Goal: Obtain resource: Download file/media

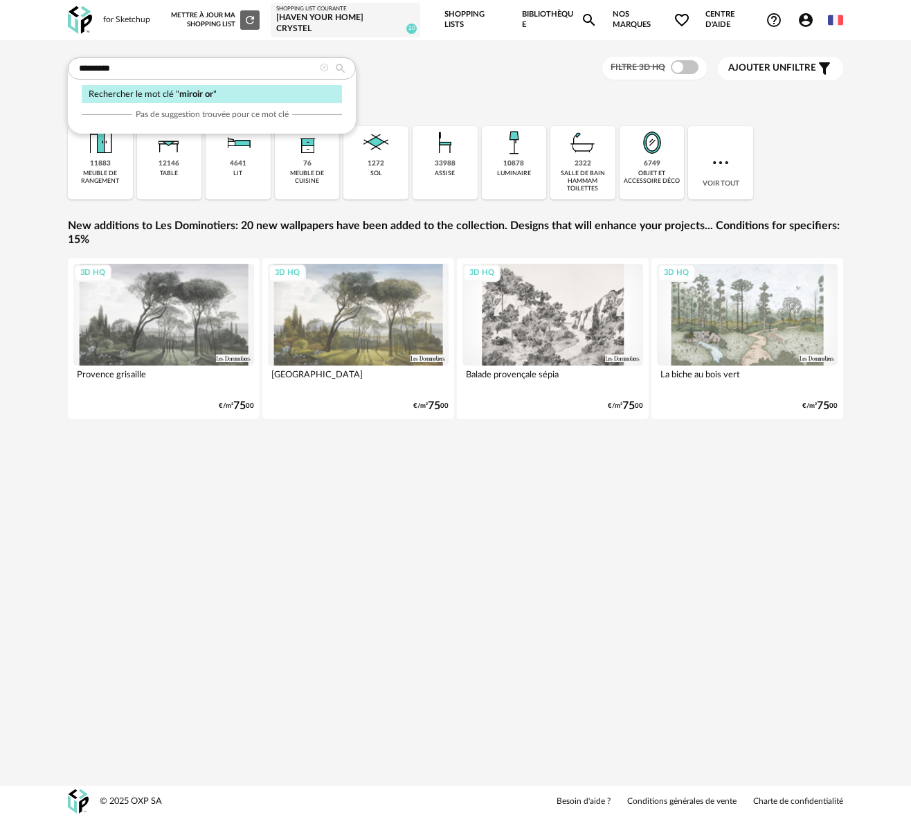
type input "*********"
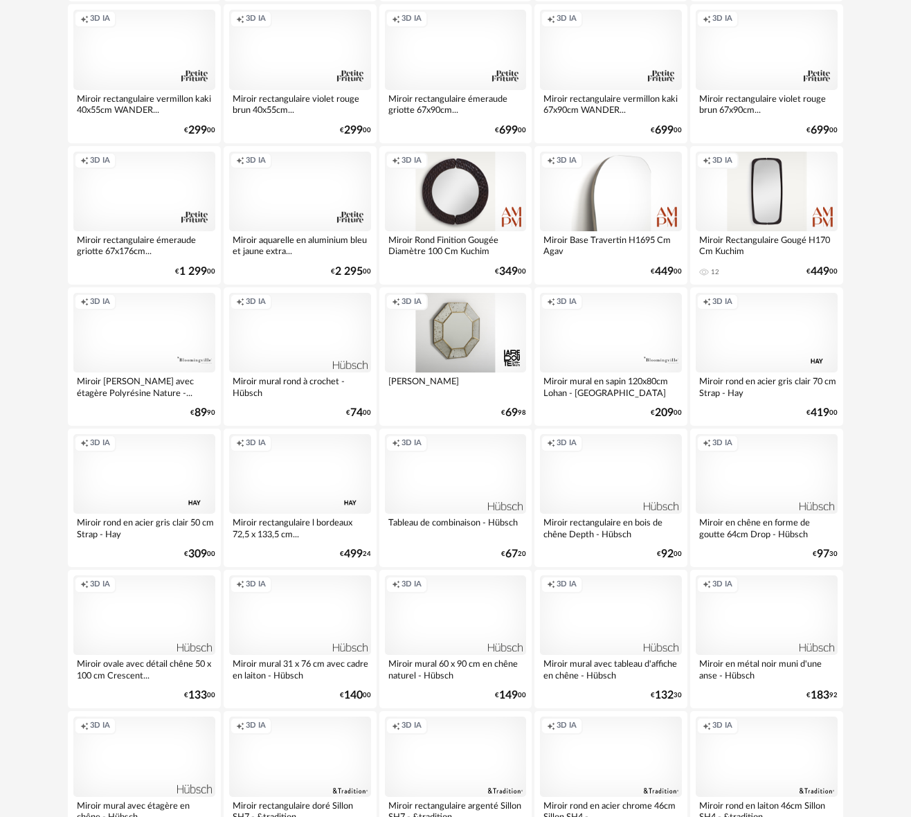
scroll to position [1746, 0]
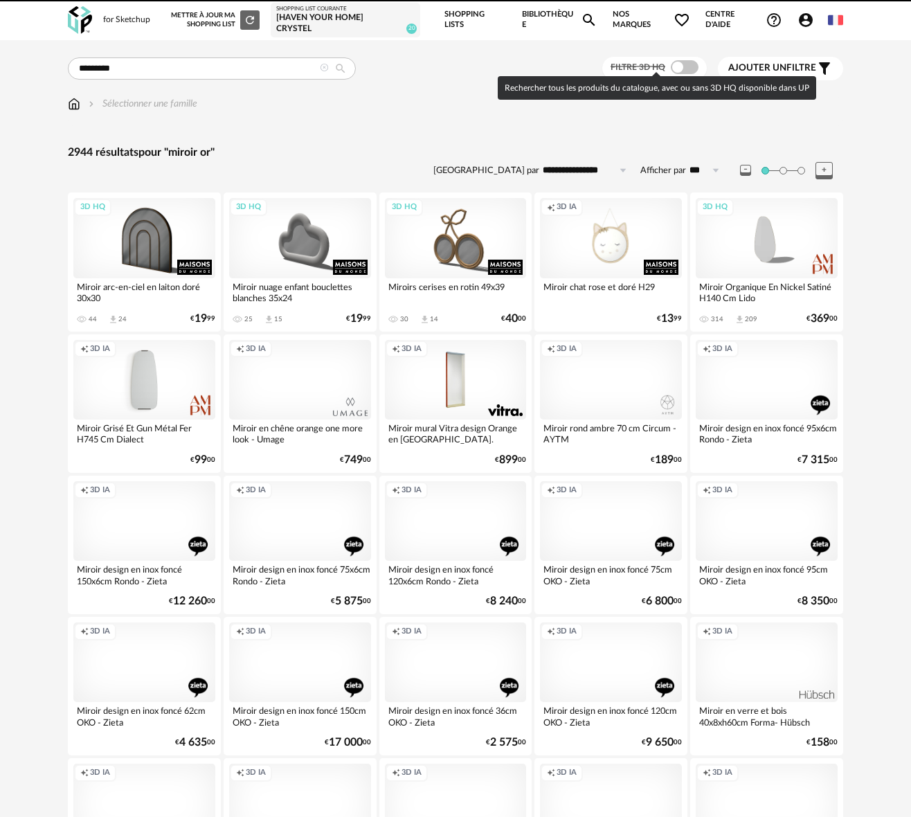
click at [690, 64] on span at bounding box center [685, 67] width 28 height 14
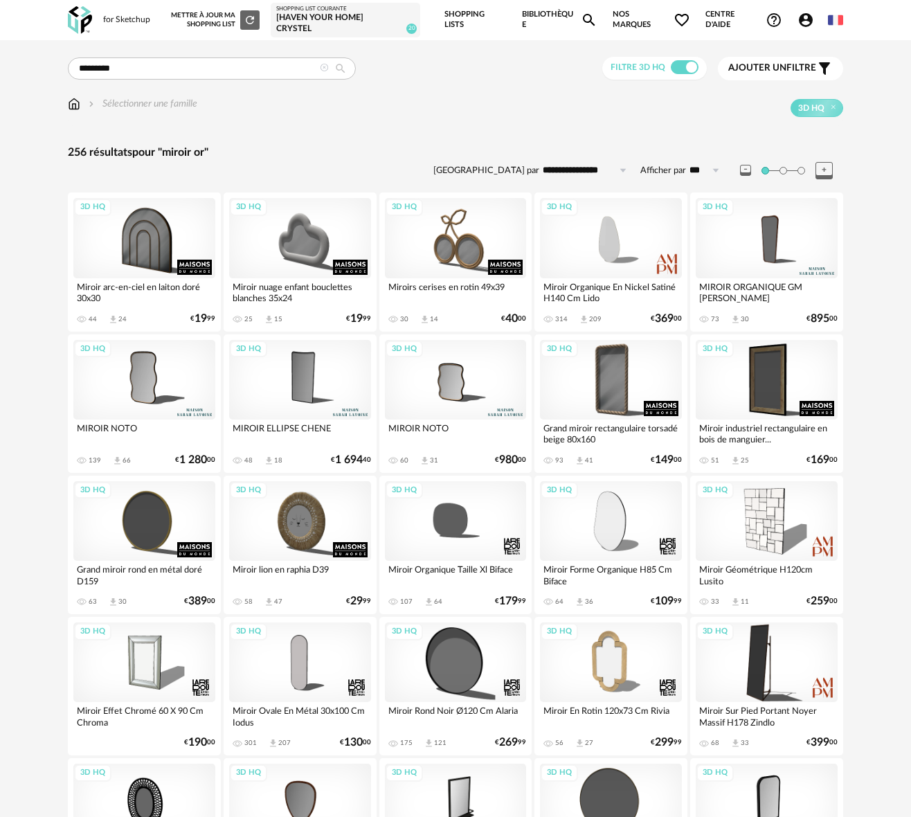
click at [769, 65] on span "Ajouter un" at bounding box center [757, 68] width 58 height 10
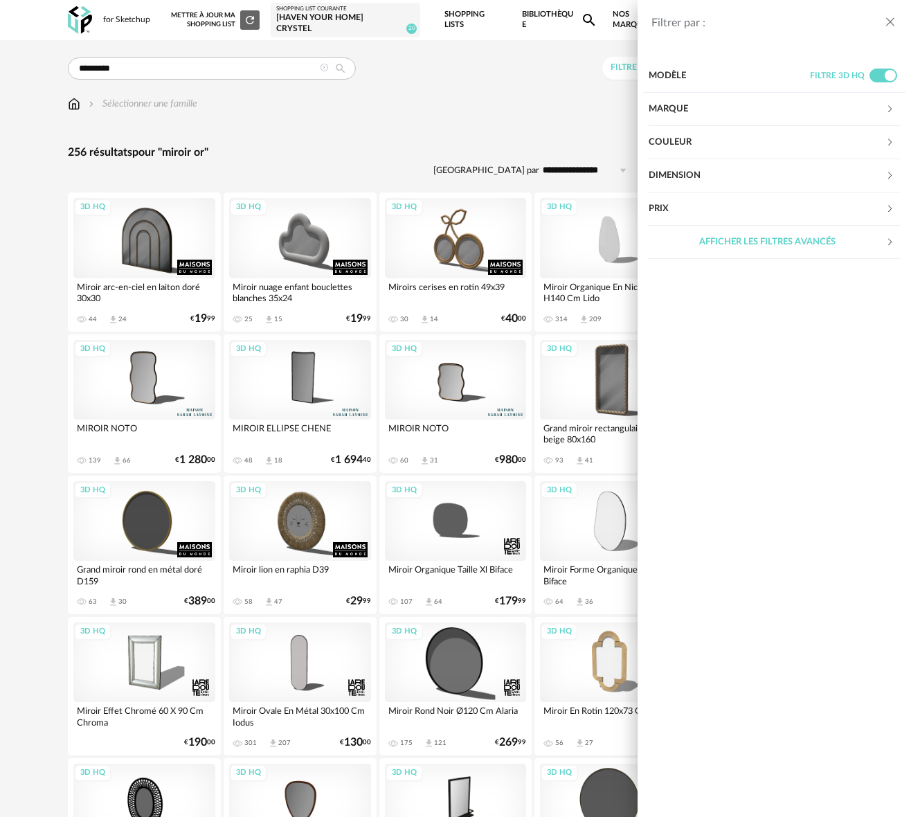
click at [723, 144] on div "Couleur" at bounding box center [767, 142] width 237 height 33
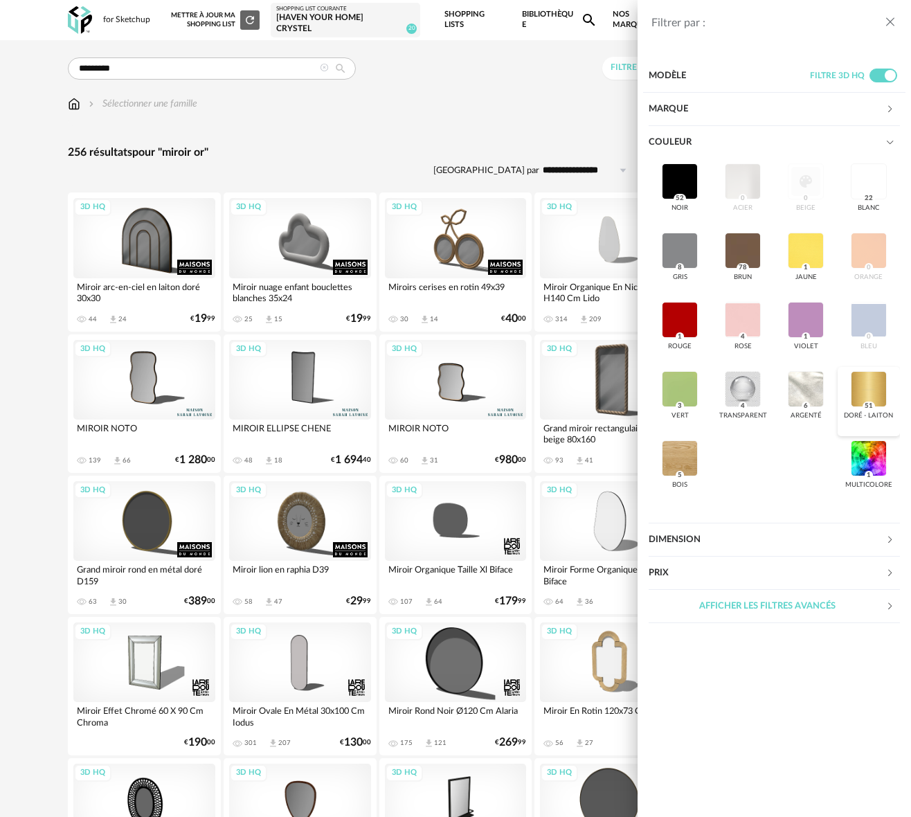
click at [865, 378] on div at bounding box center [869, 389] width 36 height 36
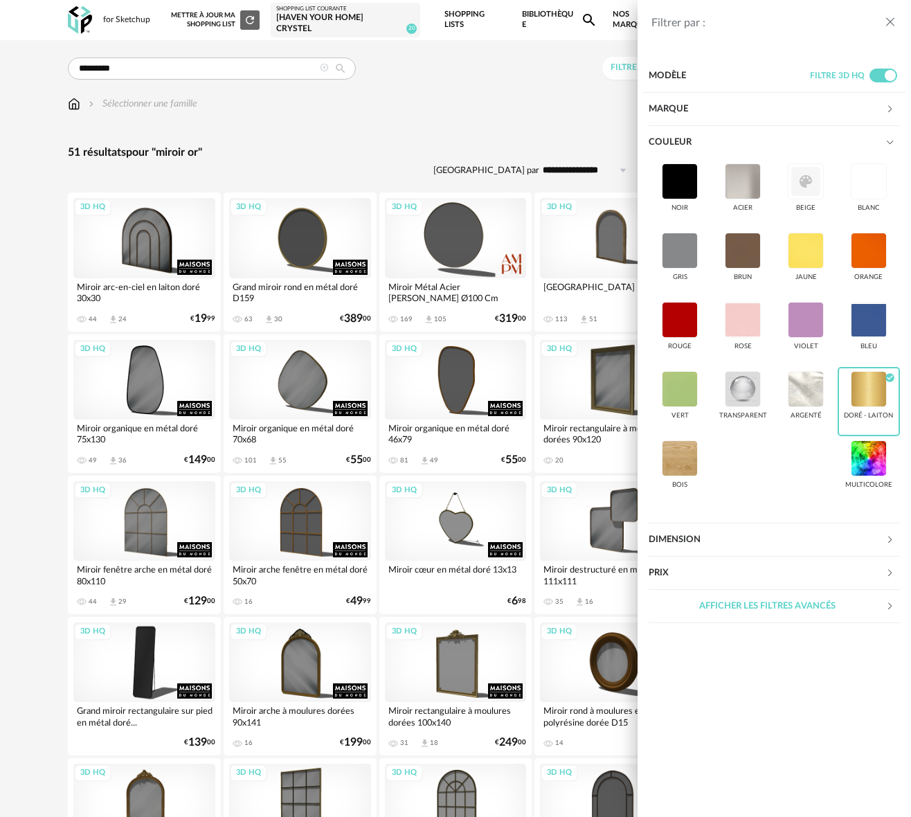
click at [442, 132] on div "Filtrer par : Modèle Filtre 3D HQ Marque &tradition 0 101 Copenhagen 0 366 Conc…" at bounding box center [455, 408] width 911 height 817
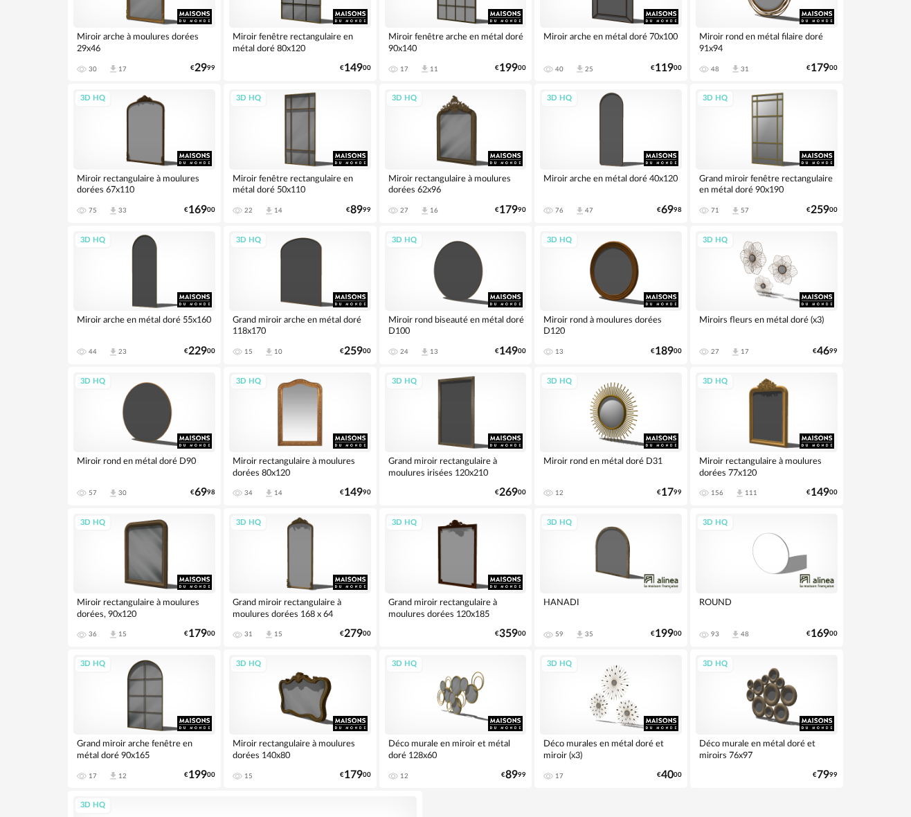
scroll to position [825, 0]
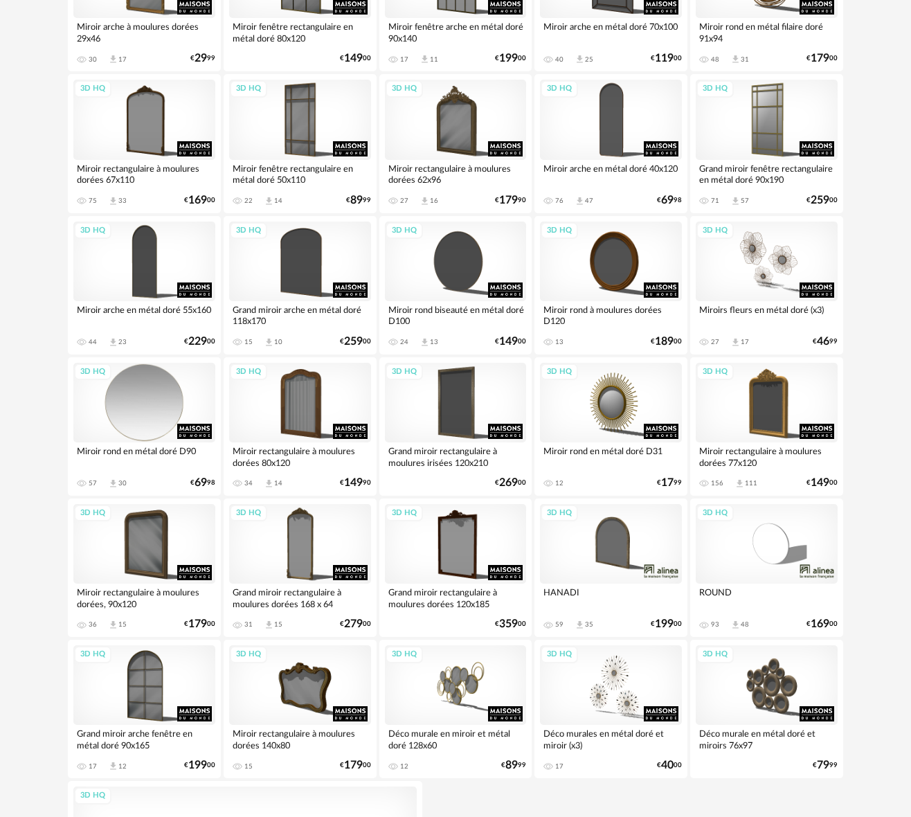
click at [152, 399] on div "3D HQ" at bounding box center [144, 403] width 142 height 80
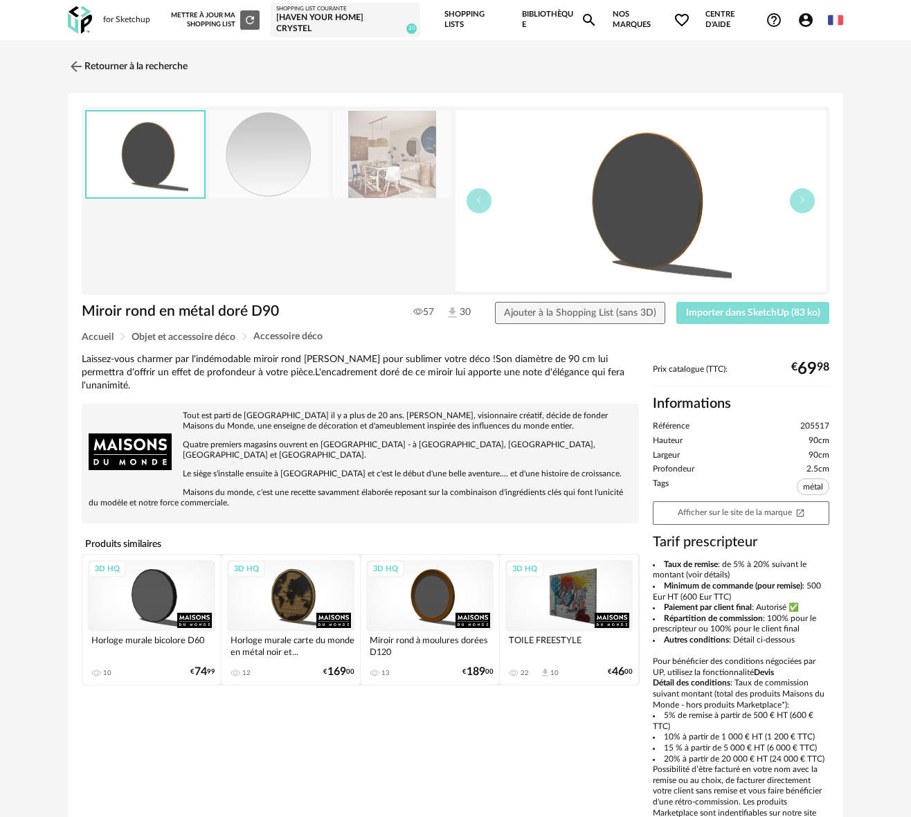
click at [748, 309] on span "Importer dans SketchUp (83 ko)" at bounding box center [753, 313] width 134 height 10
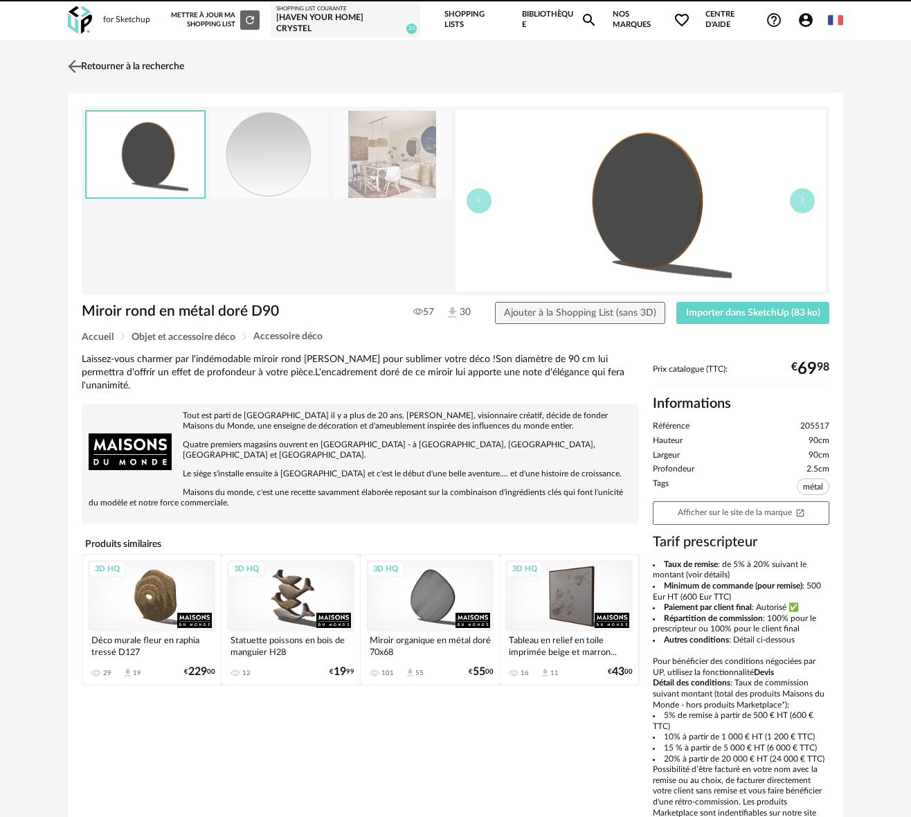
click at [71, 59] on img at bounding box center [75, 66] width 20 height 20
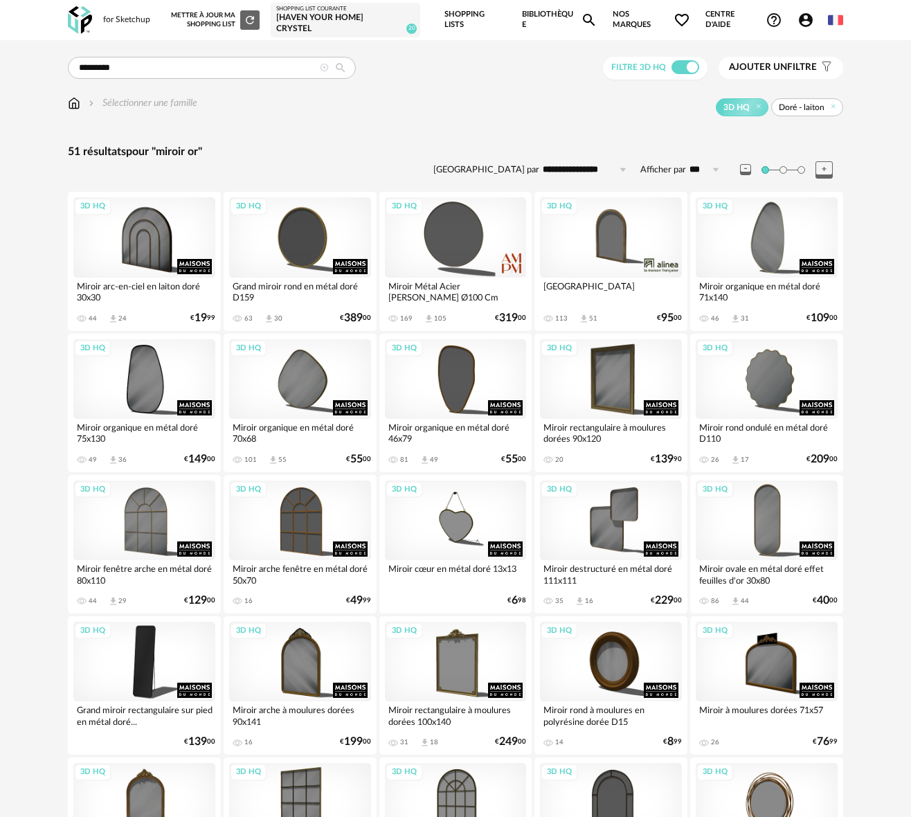
click at [777, 70] on button "Ajouter un filtre s Filter icon" at bounding box center [781, 68] width 125 height 22
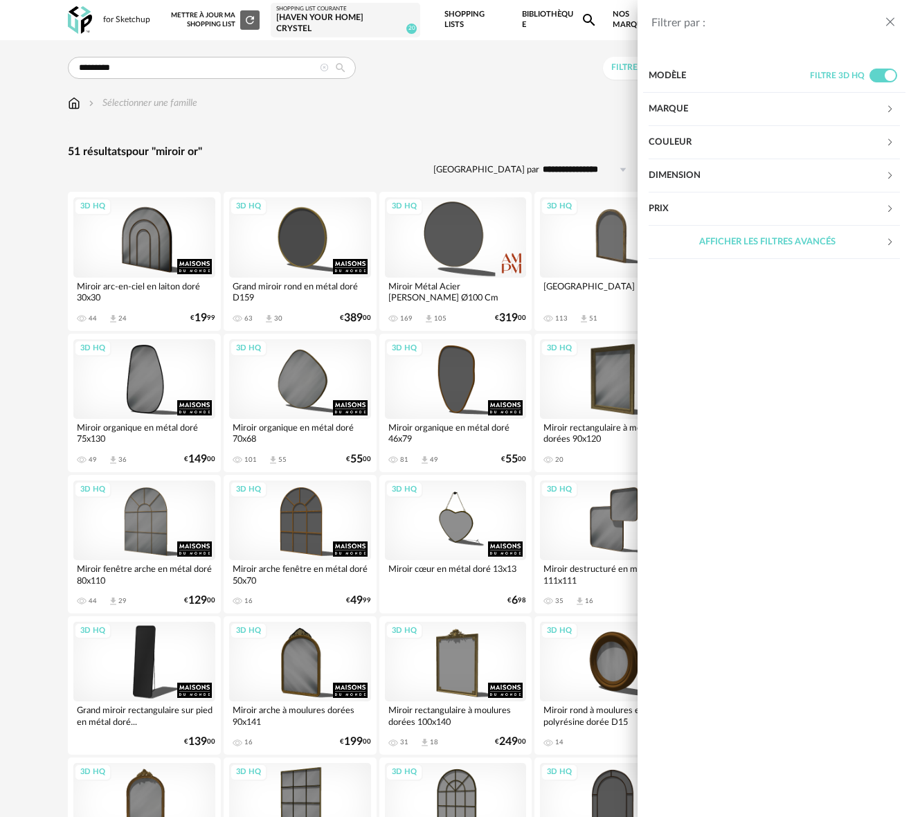
click at [723, 177] on div "Dimension" at bounding box center [767, 175] width 237 height 33
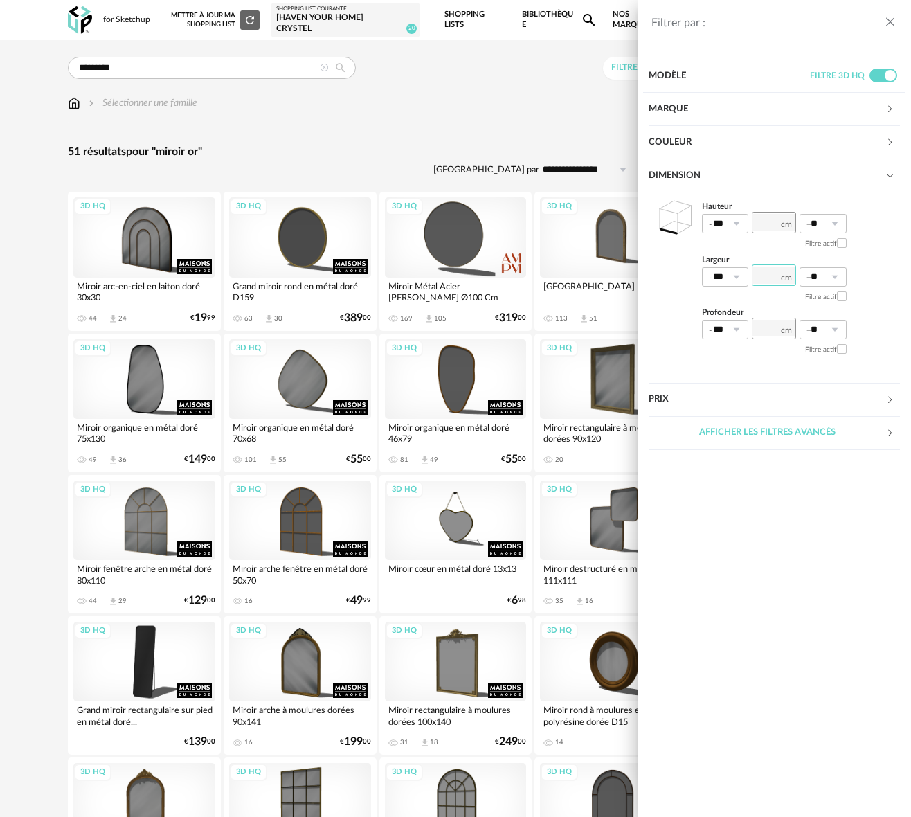
click at [769, 278] on input "number" at bounding box center [774, 274] width 44 height 21
click at [496, 136] on div "Filtrer par : Modèle Filtre 3D HQ Marque &tradition 0 101 Copenhagen 0 366 Conc…" at bounding box center [455, 408] width 911 height 817
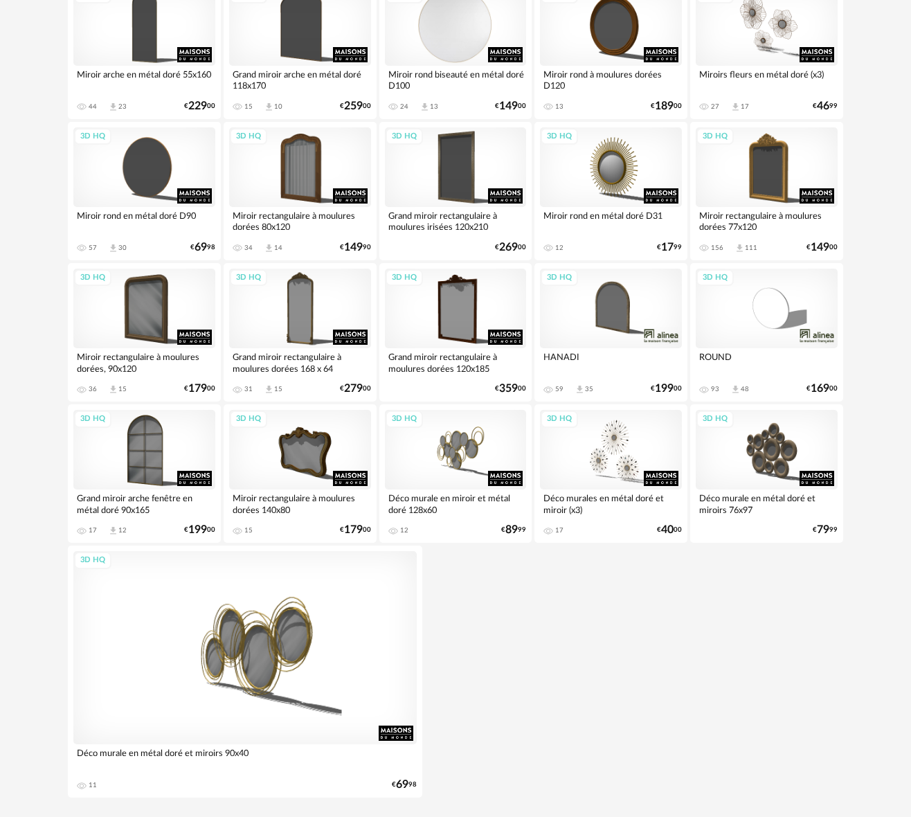
scroll to position [1064, 0]
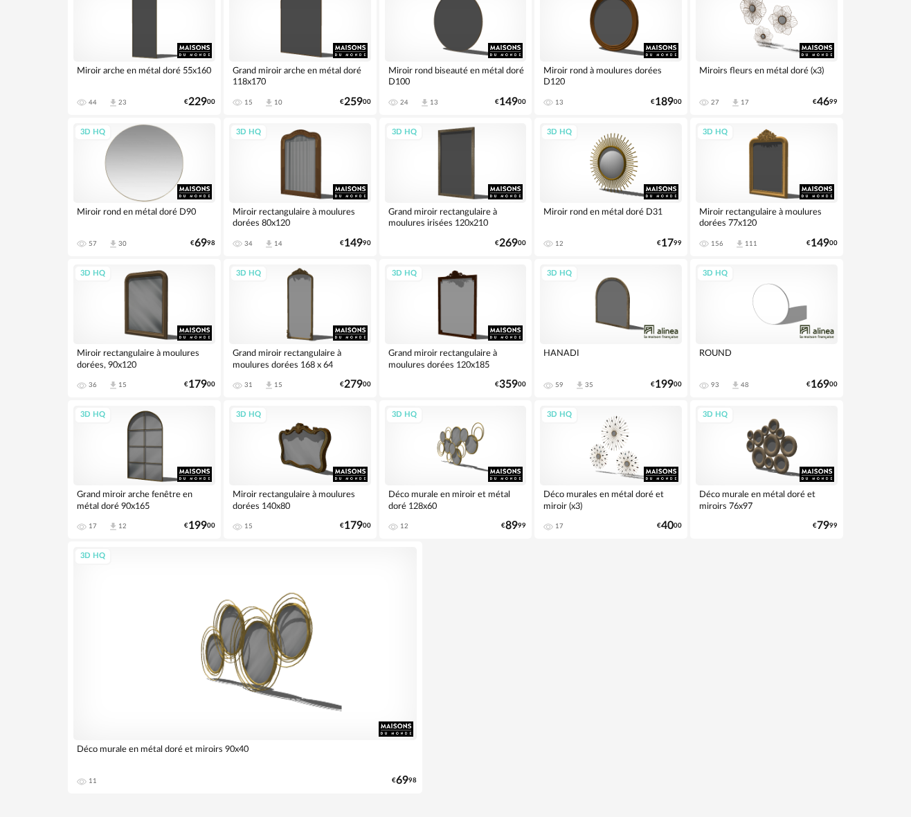
click at [150, 156] on div "3D HQ" at bounding box center [144, 163] width 142 height 80
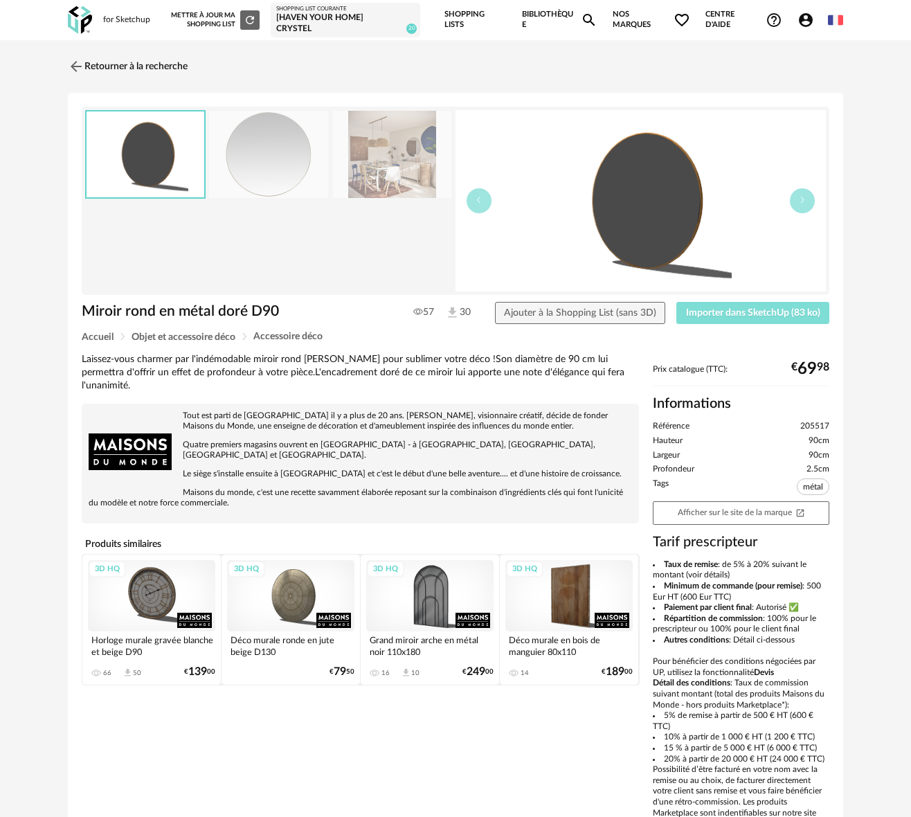
click at [743, 308] on span "Importer dans SketchUp (83 ko)" at bounding box center [753, 313] width 134 height 10
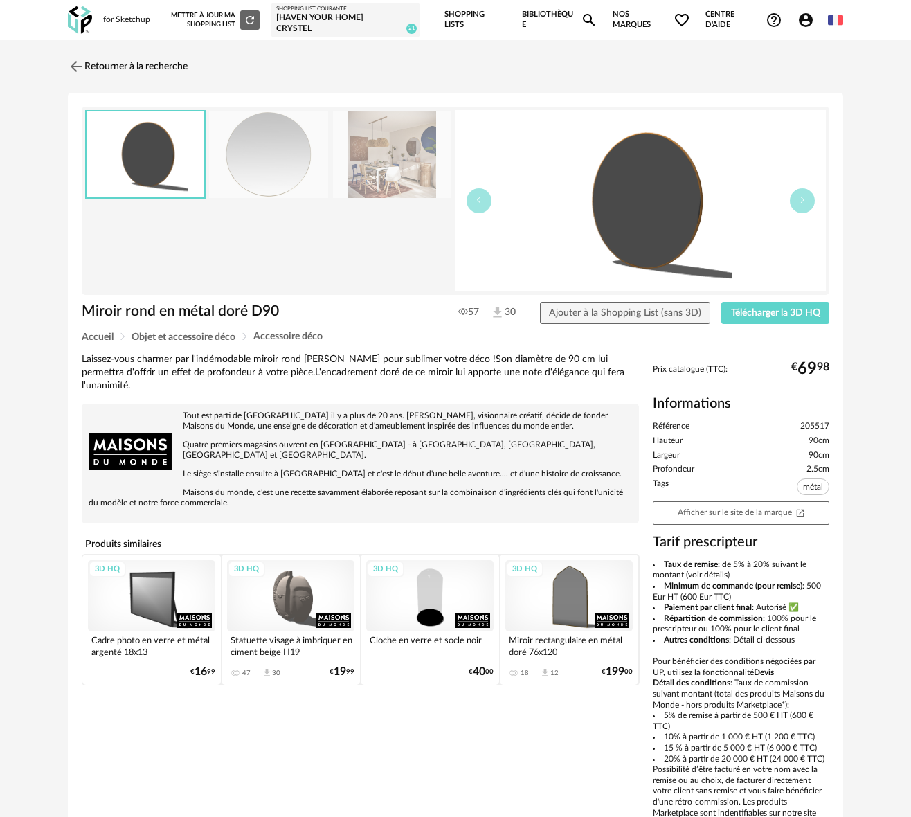
click at [315, 21] on div "[Haven your Home] Crystel" at bounding box center [345, 22] width 138 height 21
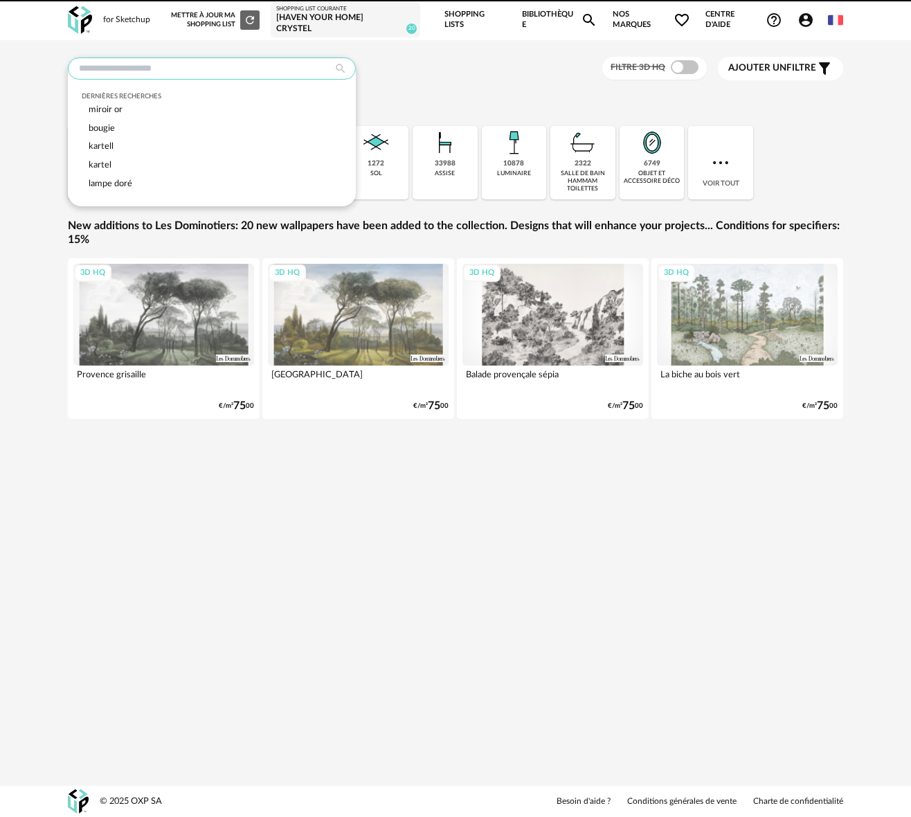
click at [109, 66] on input "text" at bounding box center [212, 68] width 288 height 22
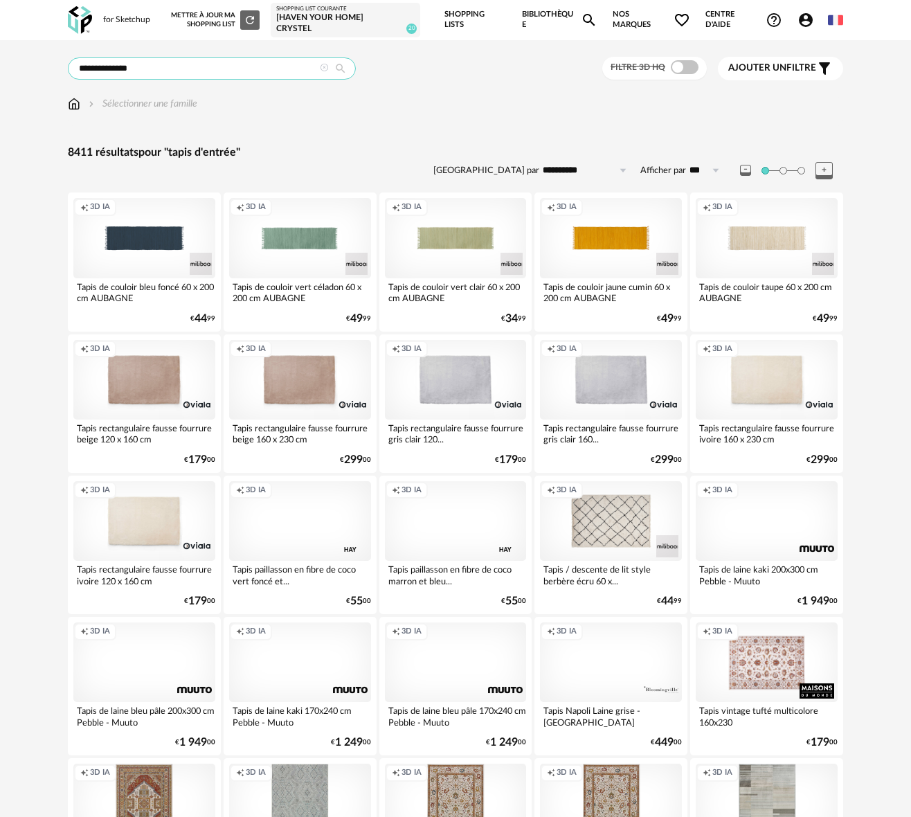
drag, startPoint x: 151, startPoint y: 60, endPoint x: 66, endPoint y: 63, distance: 85.2
type input "**********"
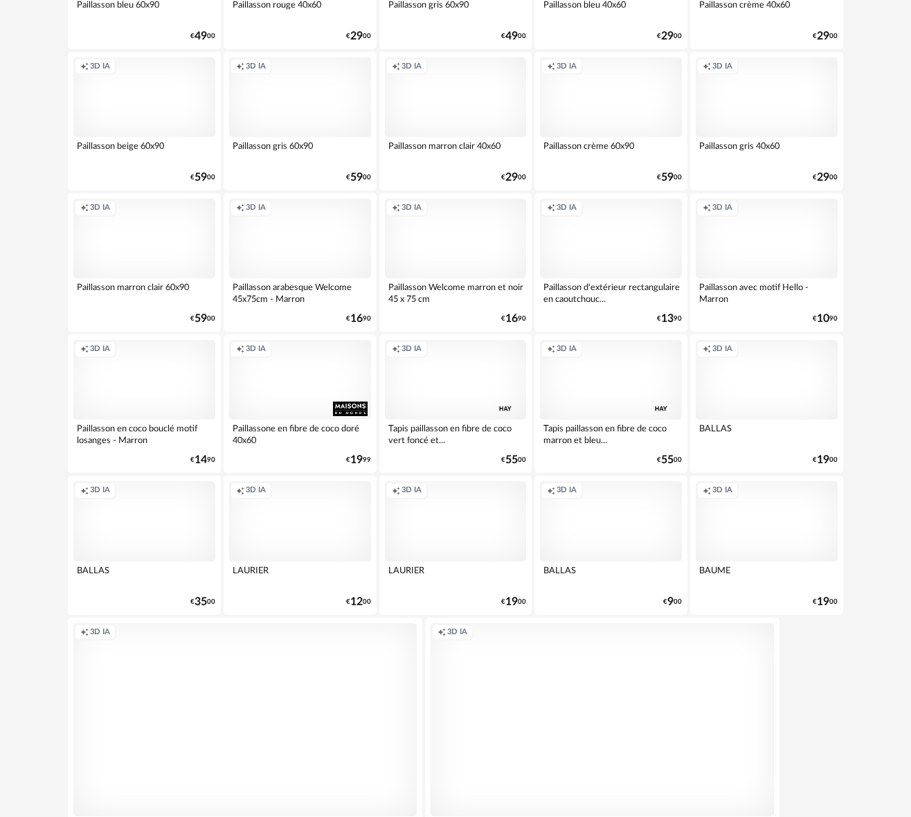
scroll to position [1274, 0]
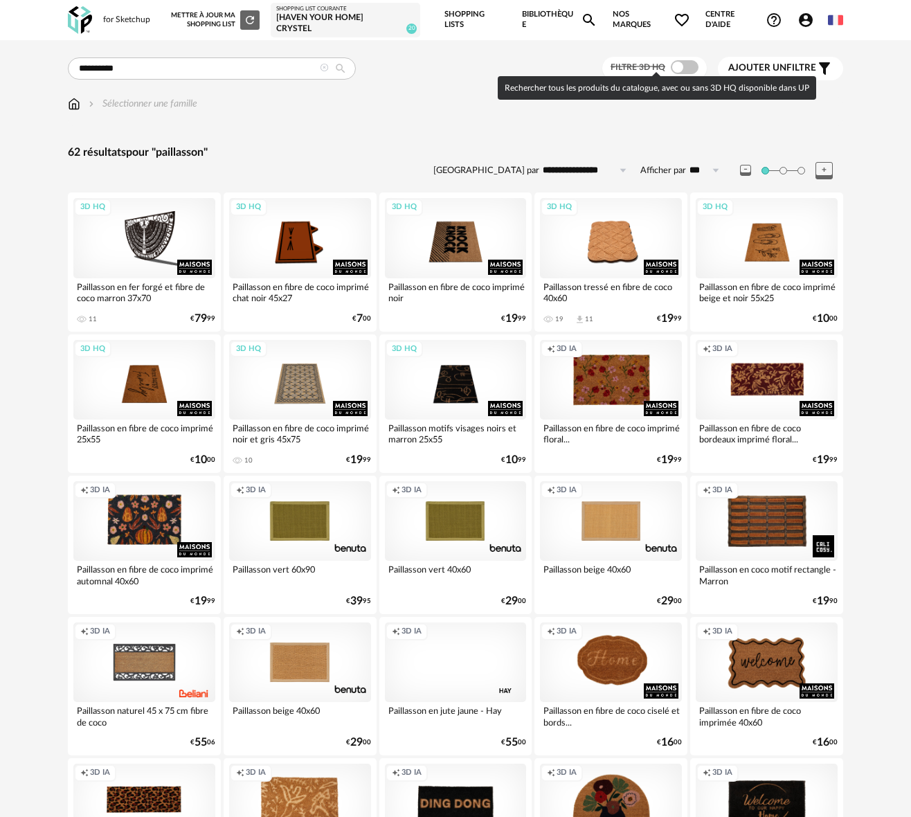
click at [692, 63] on span at bounding box center [685, 67] width 28 height 14
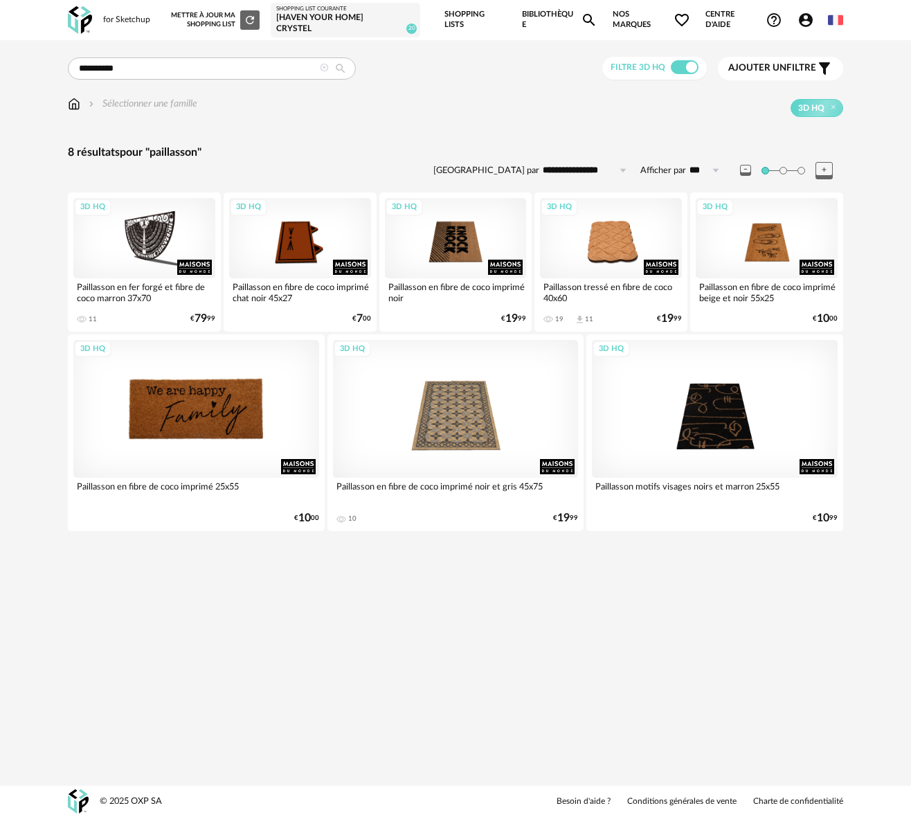
click at [192, 436] on div "3D HQ" at bounding box center [196, 409] width 246 height 138
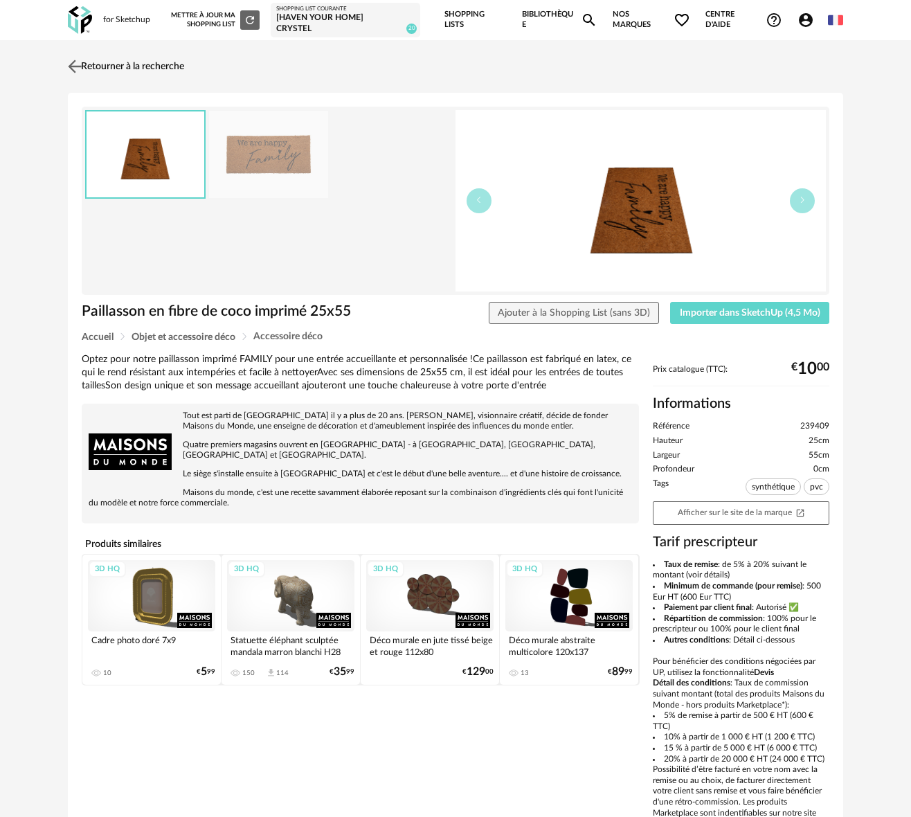
click at [84, 66] on img at bounding box center [75, 66] width 20 height 20
